Goal: Find specific page/section: Find specific page/section

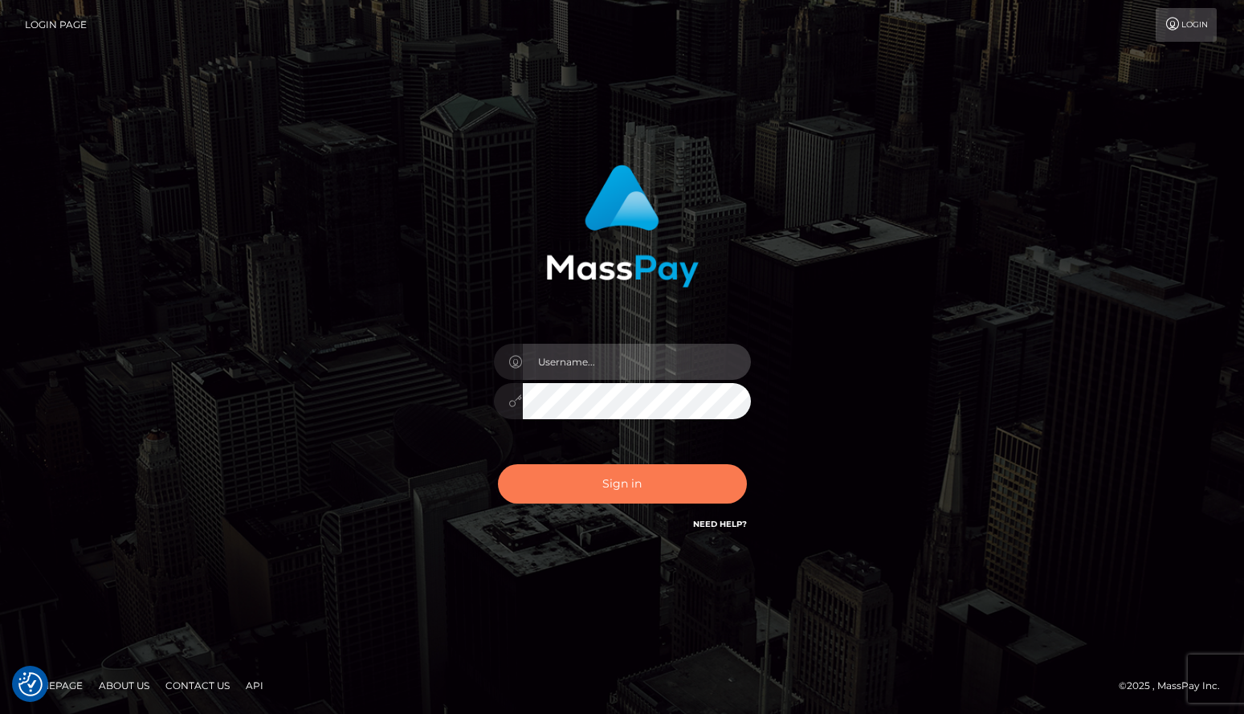
type input "jlogue"
click at [631, 479] on button "Sign in" at bounding box center [622, 483] width 249 height 39
type input "jlogue"
click at [631, 479] on button "Sign in" at bounding box center [622, 483] width 249 height 39
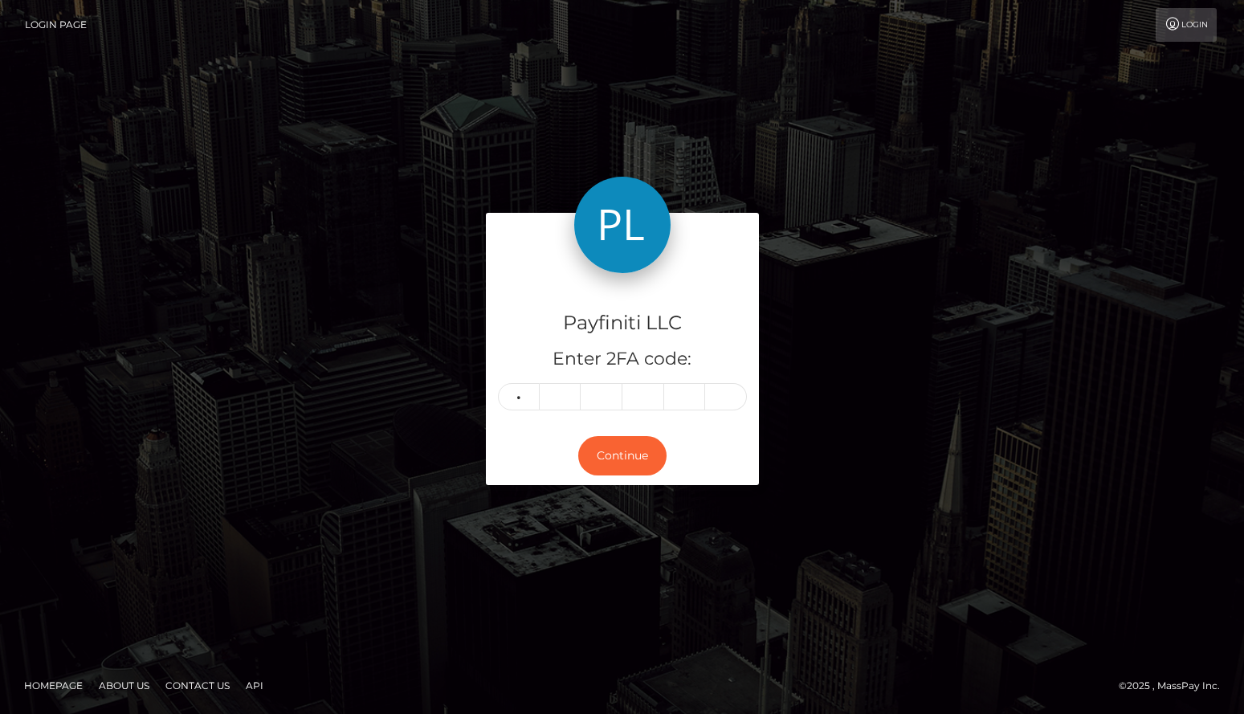
type input "6"
type input "1"
type input "2"
type input "0"
type input "6"
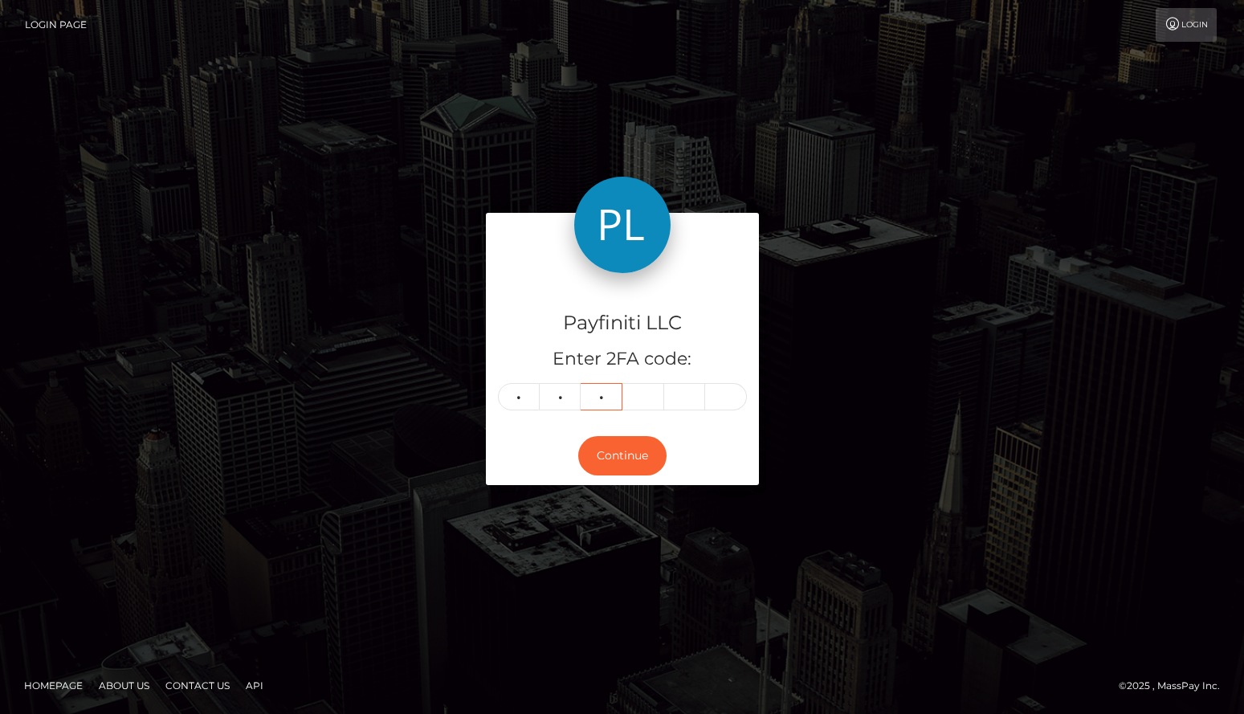
type input "1"
type input "3"
type input "0"
type input "1"
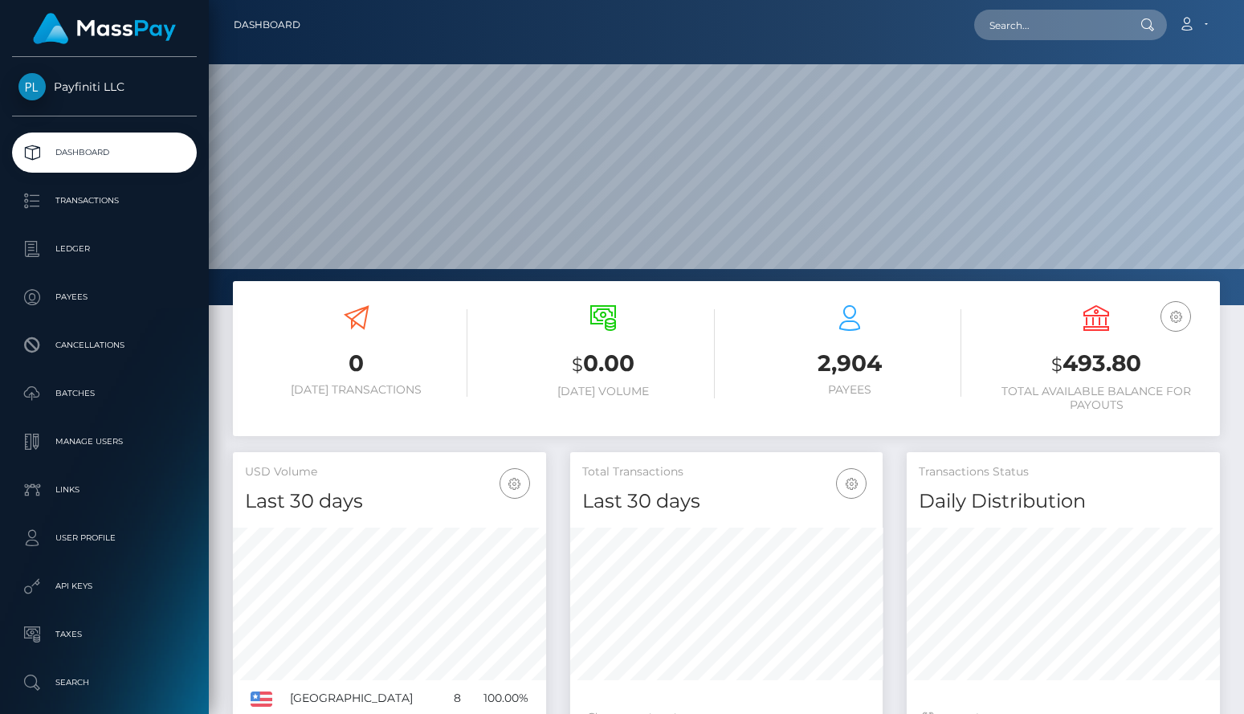
scroll to position [284, 313]
click at [81, 301] on p "Payees" at bounding box center [104, 297] width 172 height 24
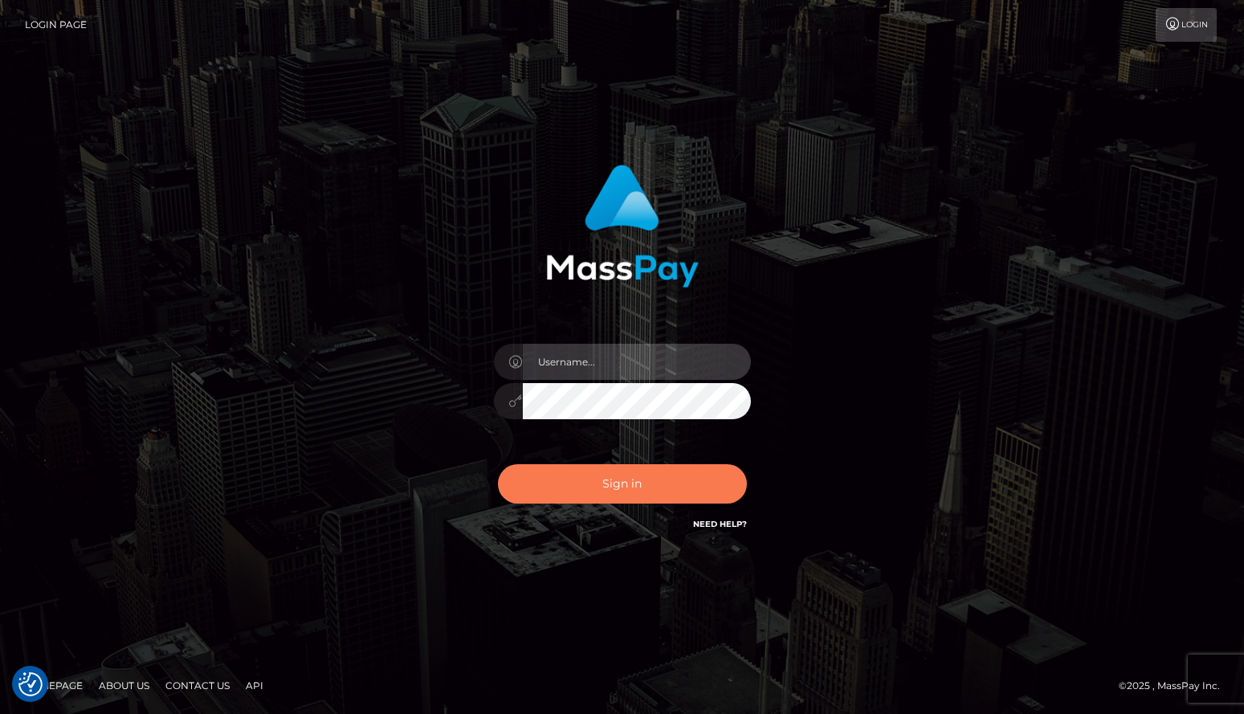
type input "jlogue"
click at [588, 476] on button "Sign in" at bounding box center [622, 483] width 249 height 39
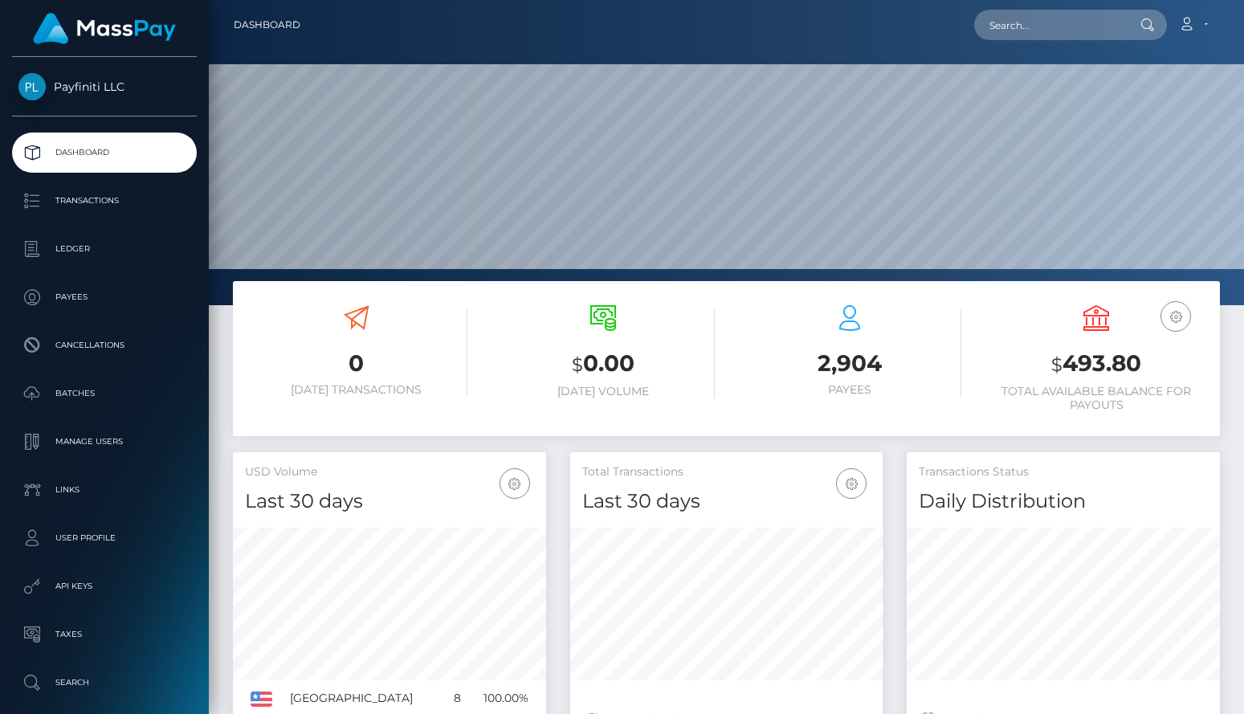
scroll to position [284, 313]
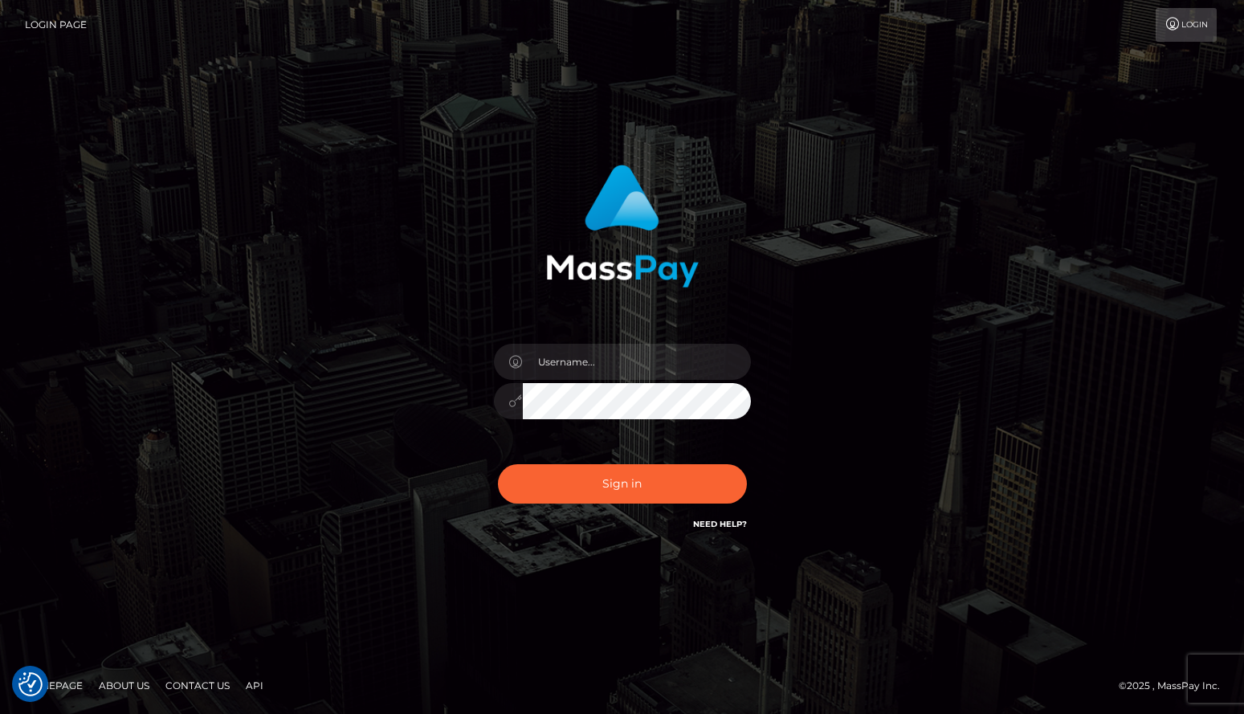
checkbox input "true"
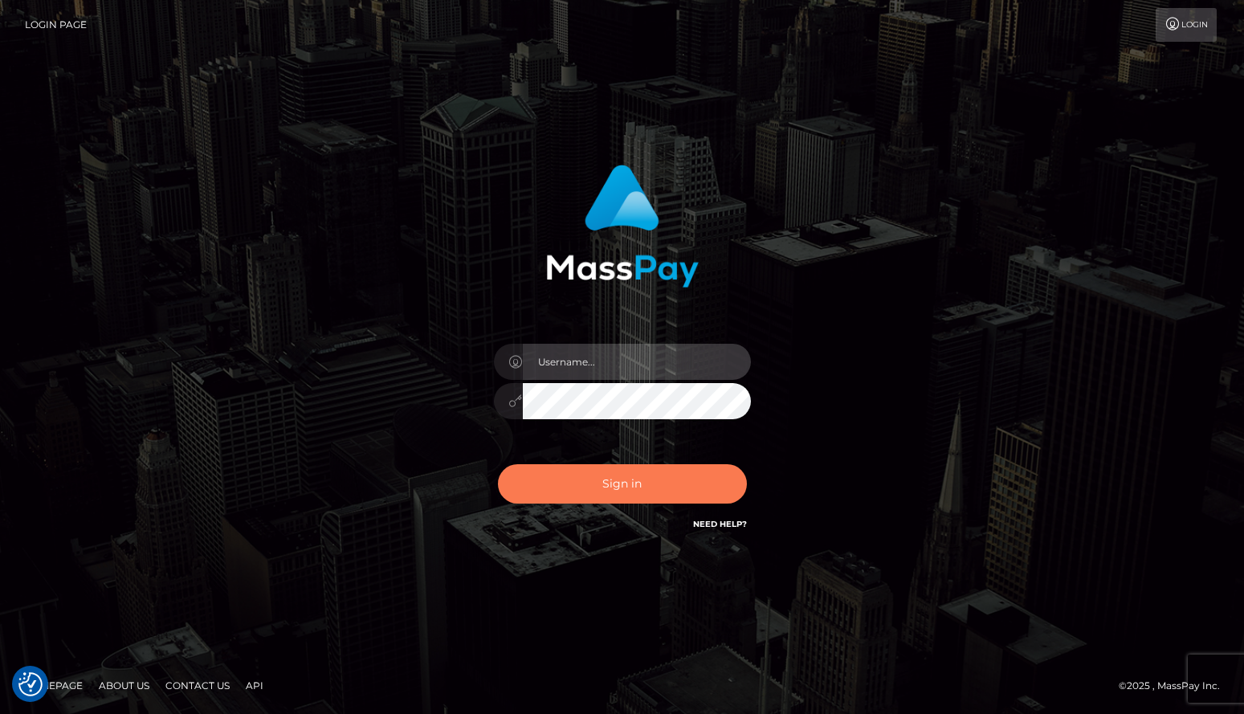
type input "jlogue"
click at [603, 489] on button "Sign in" at bounding box center [622, 483] width 249 height 39
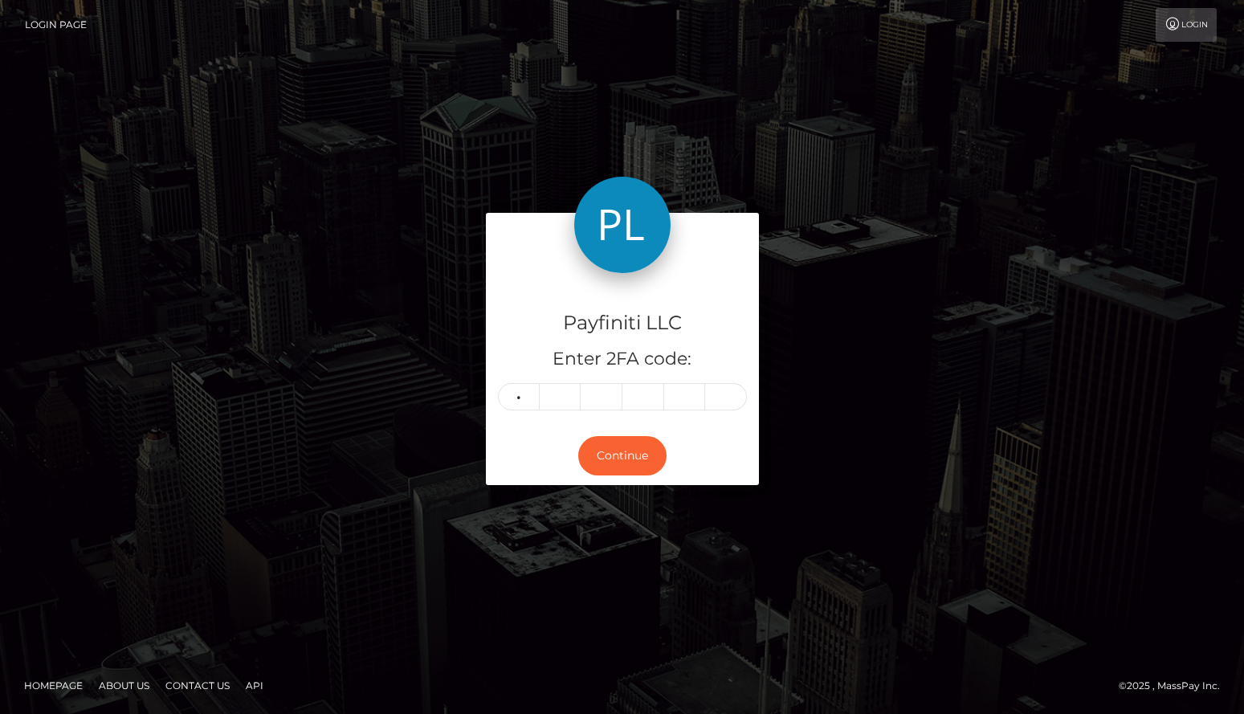
type input "1"
type input "5"
type input "3"
type input "7"
type input "8"
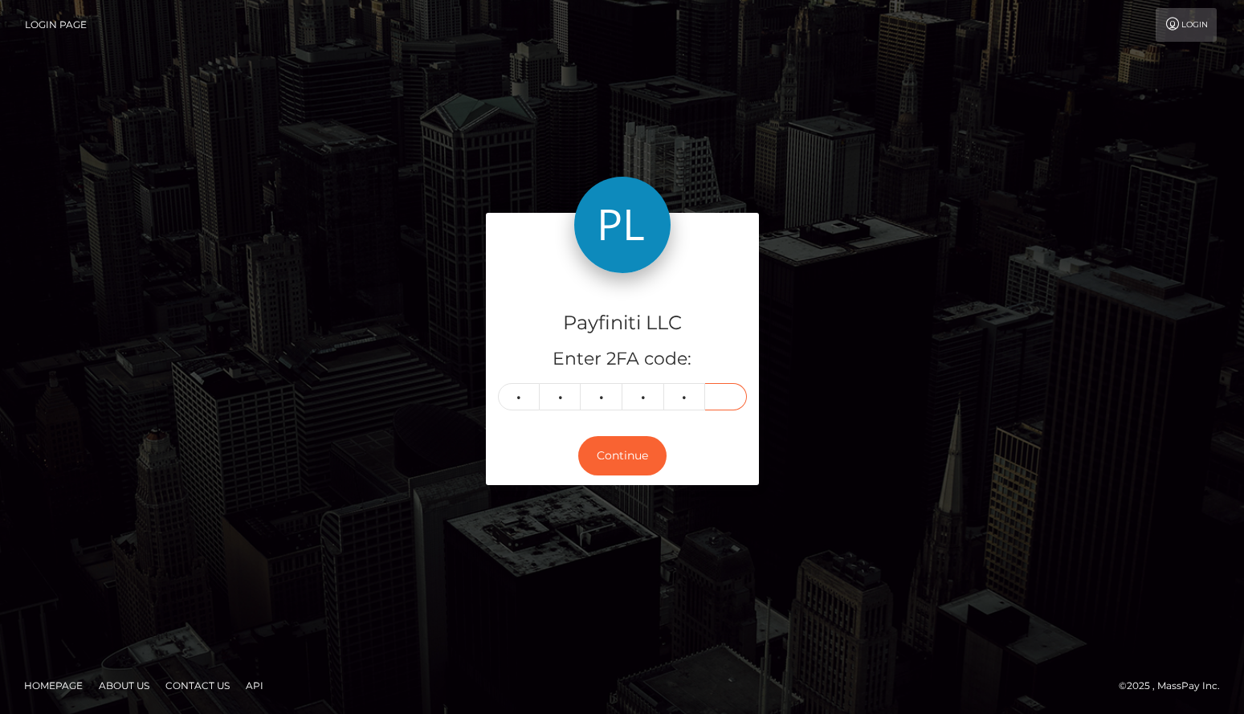
type input "2"
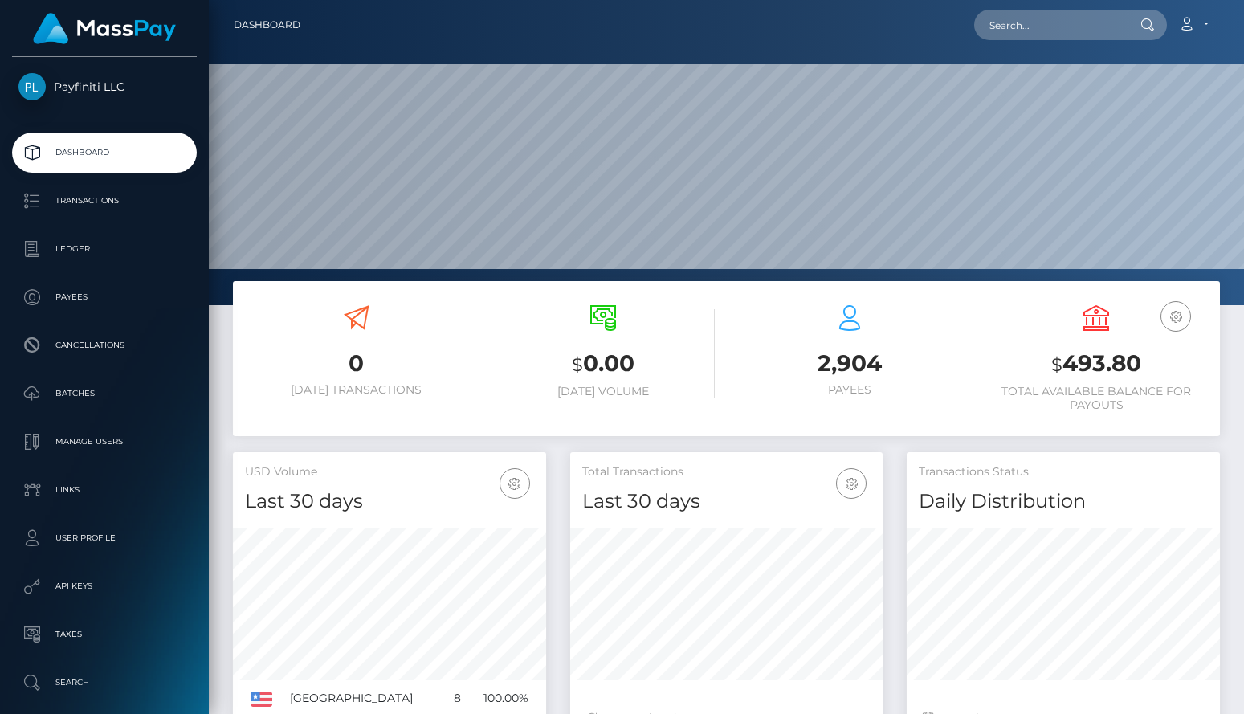
scroll to position [284, 313]
click at [77, 307] on p "Payees" at bounding box center [104, 297] width 172 height 24
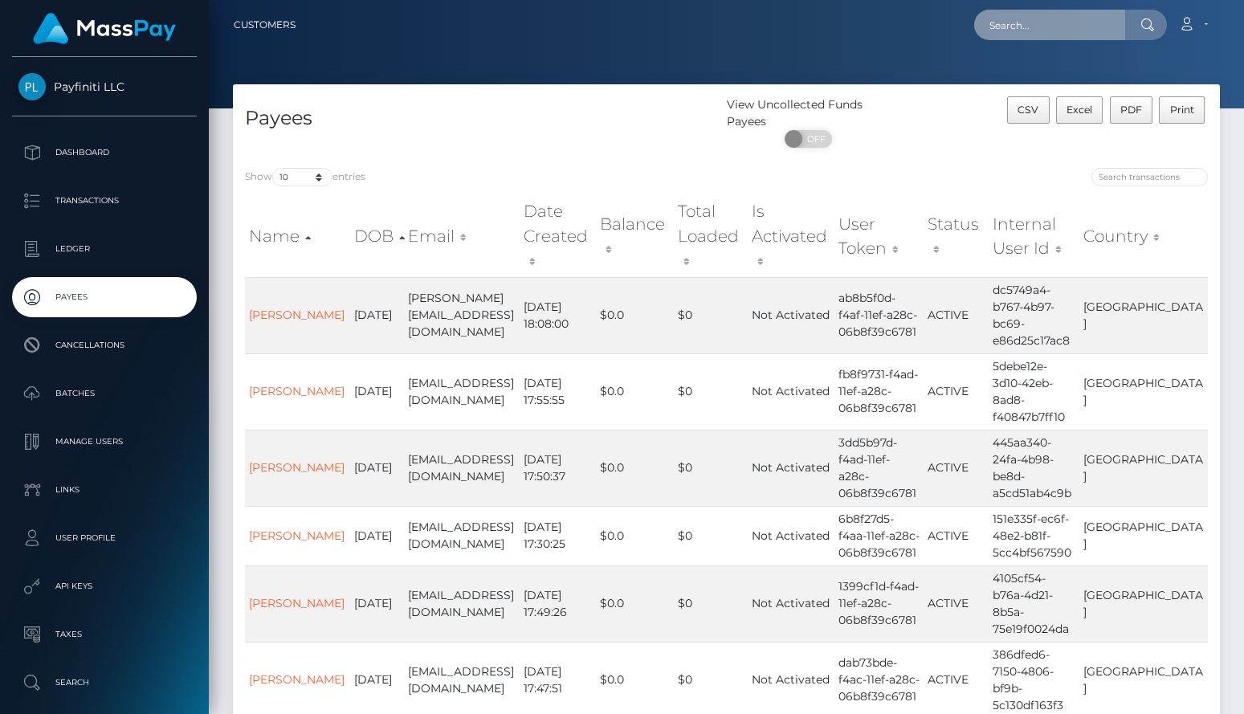
click at [1053, 37] on input "text" at bounding box center [1050, 25] width 151 height 31
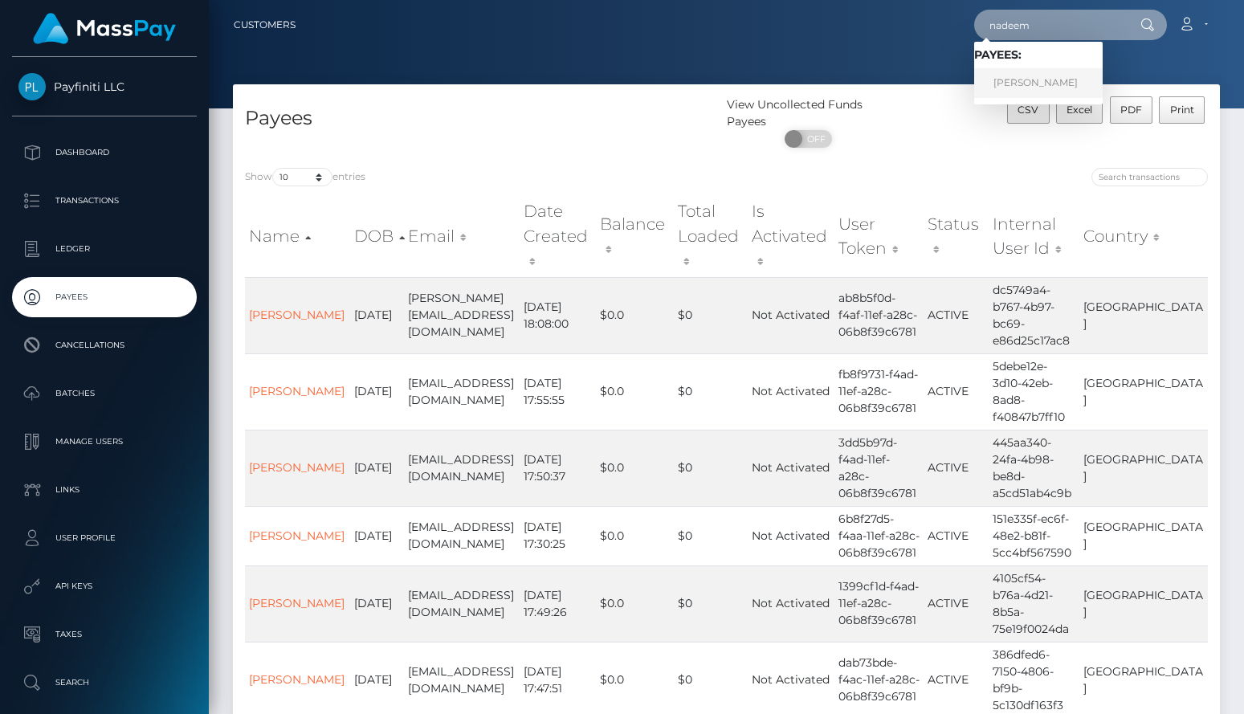
type input "nadeem"
click at [1071, 83] on link "[PERSON_NAME]" at bounding box center [1039, 83] width 129 height 30
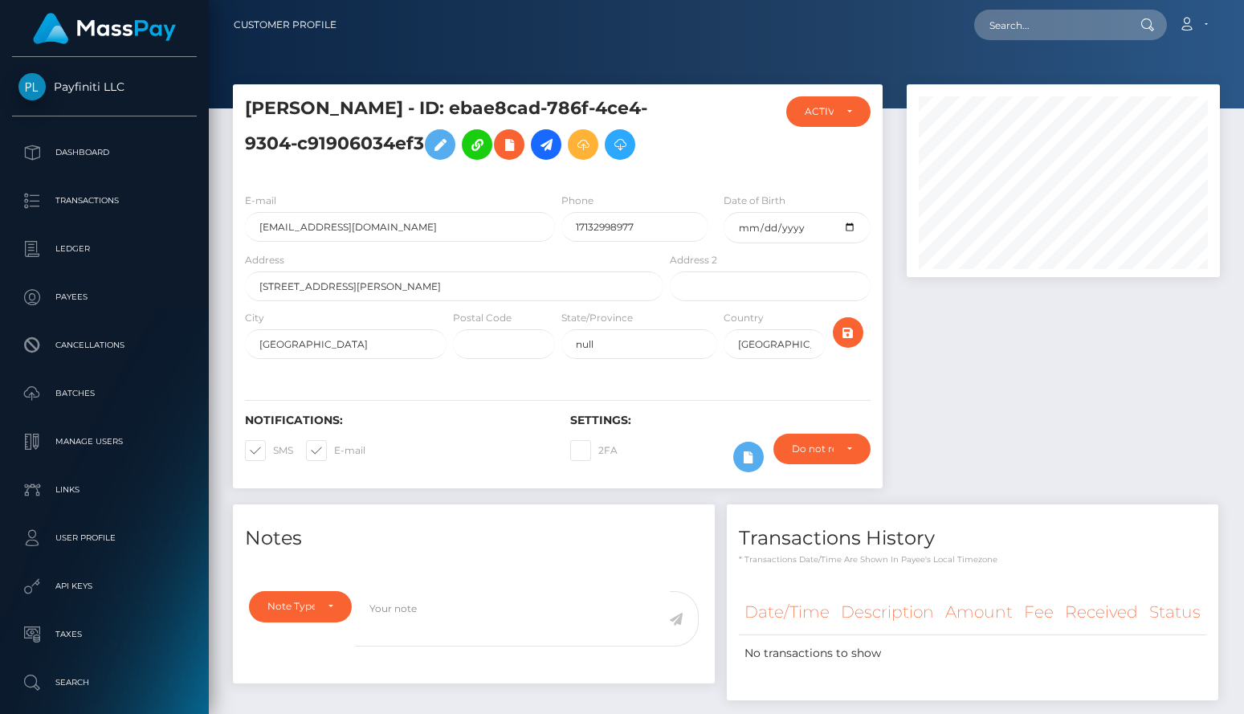
scroll to position [82, 0]
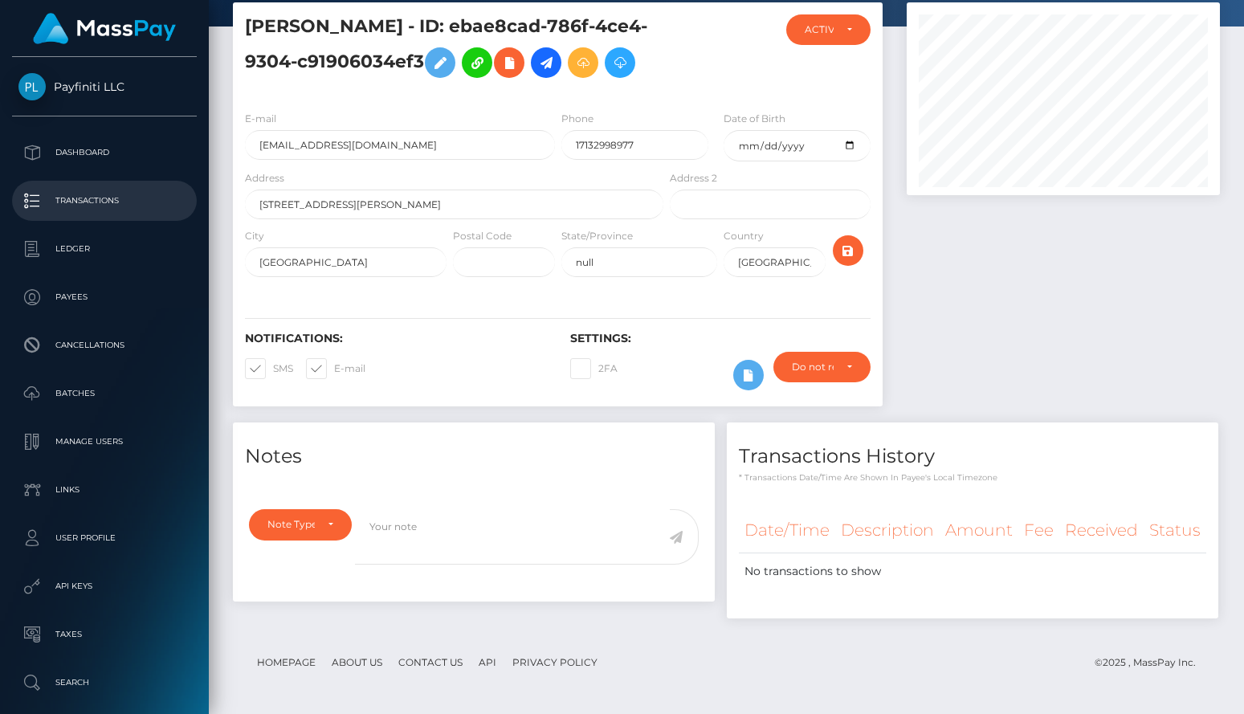
click at [102, 218] on link "Transactions" at bounding box center [104, 201] width 185 height 40
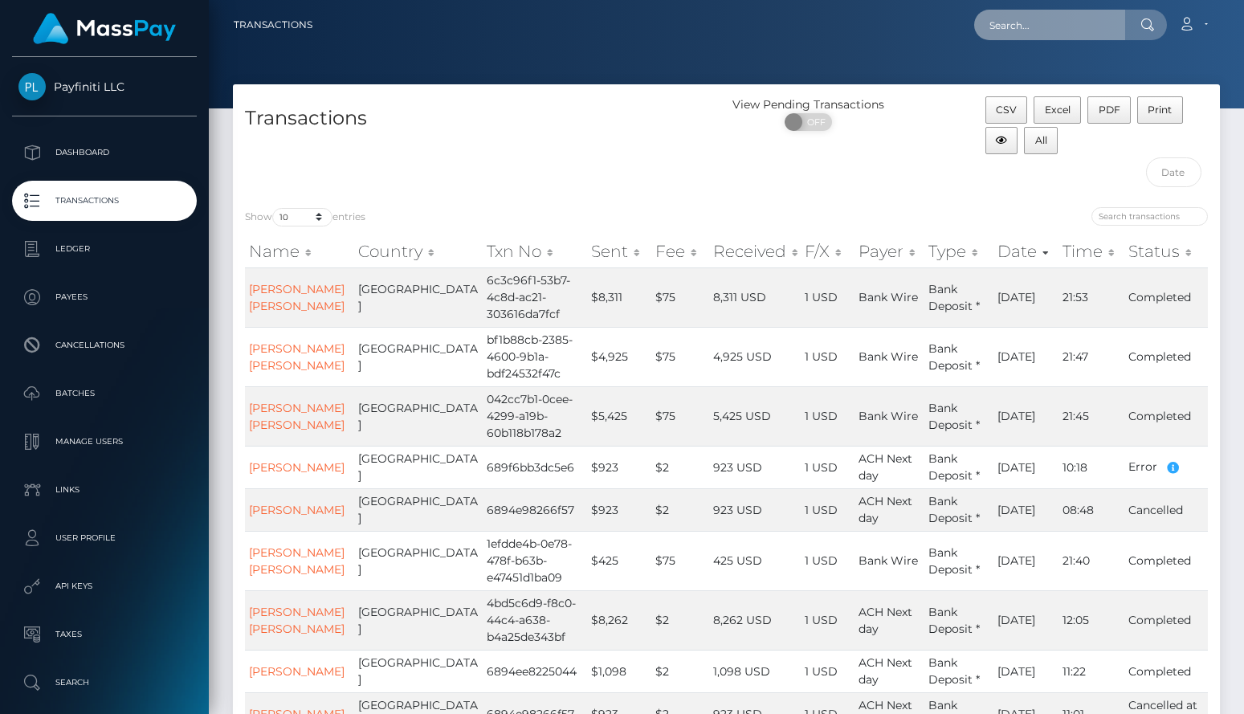
click at [1041, 27] on input "text" at bounding box center [1050, 25] width 151 height 31
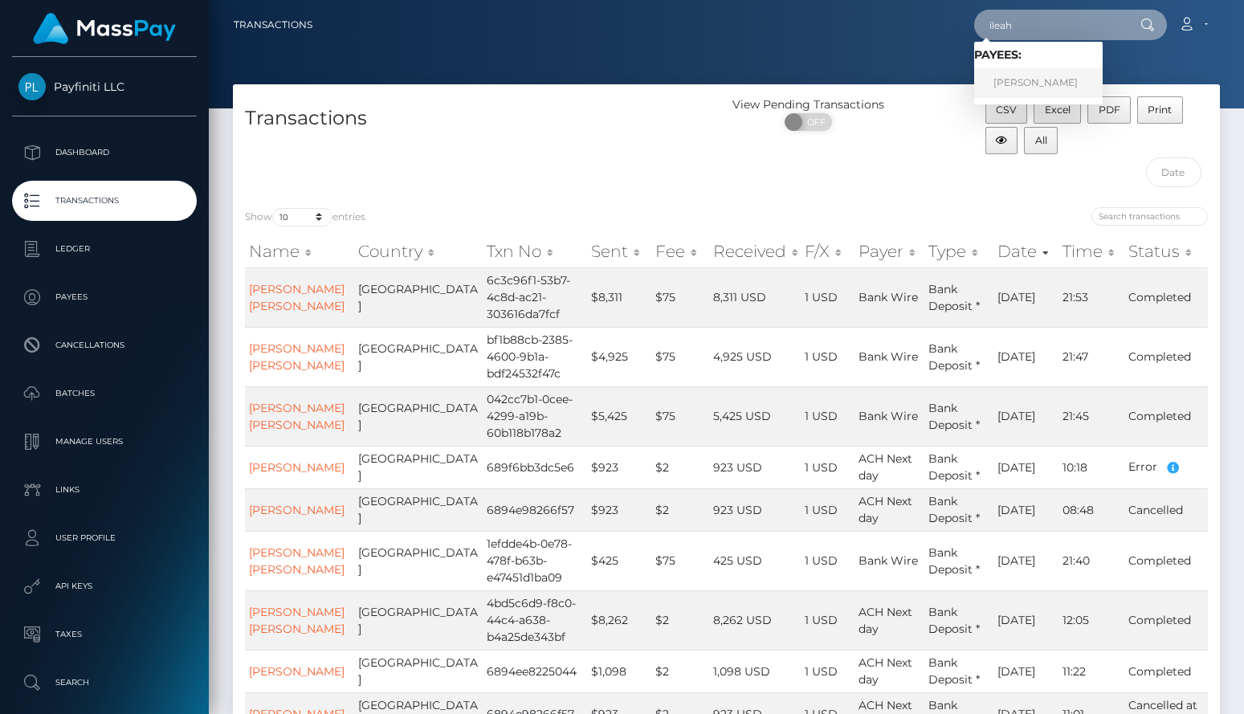
type input "ileah"
click at [1017, 85] on link "Ileah Kalika" at bounding box center [1039, 83] width 129 height 30
